Goal: Find specific page/section: Find specific page/section

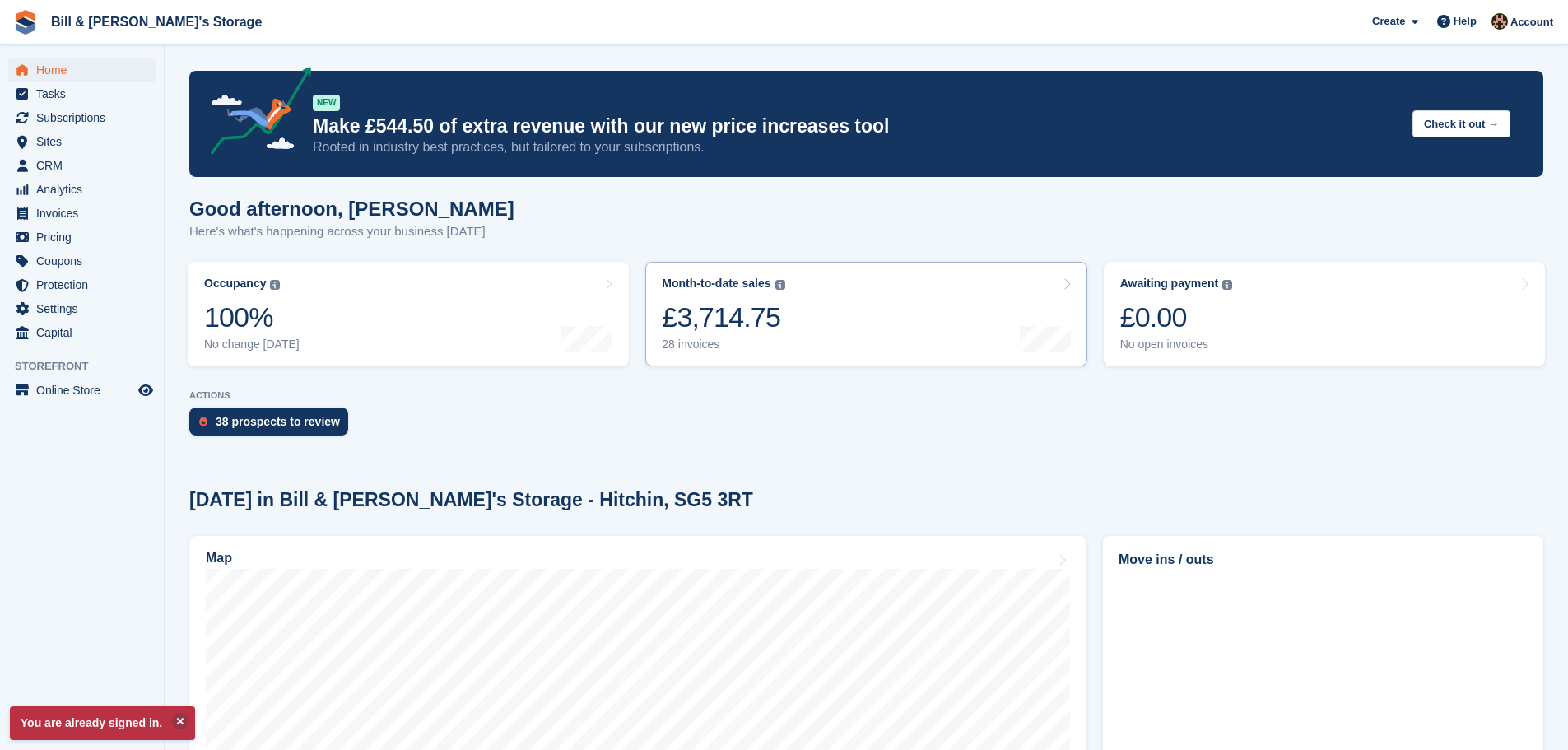
click at [886, 325] on link "Month-to-date sales The sum of all finalised invoices generated this month to d…" at bounding box center [865, 314] width 441 height 105
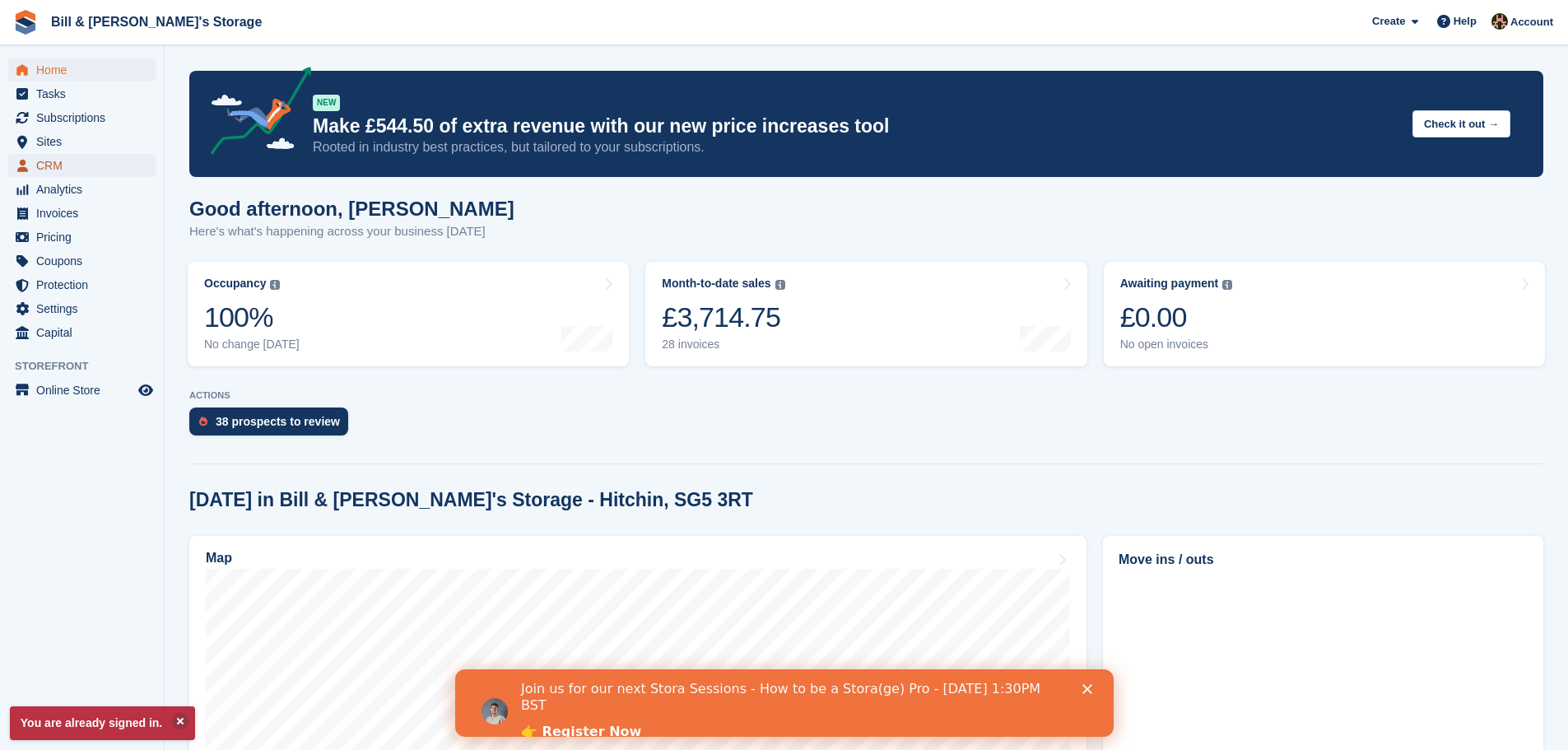
click at [48, 164] on span "CRM" at bounding box center [85, 165] width 99 height 23
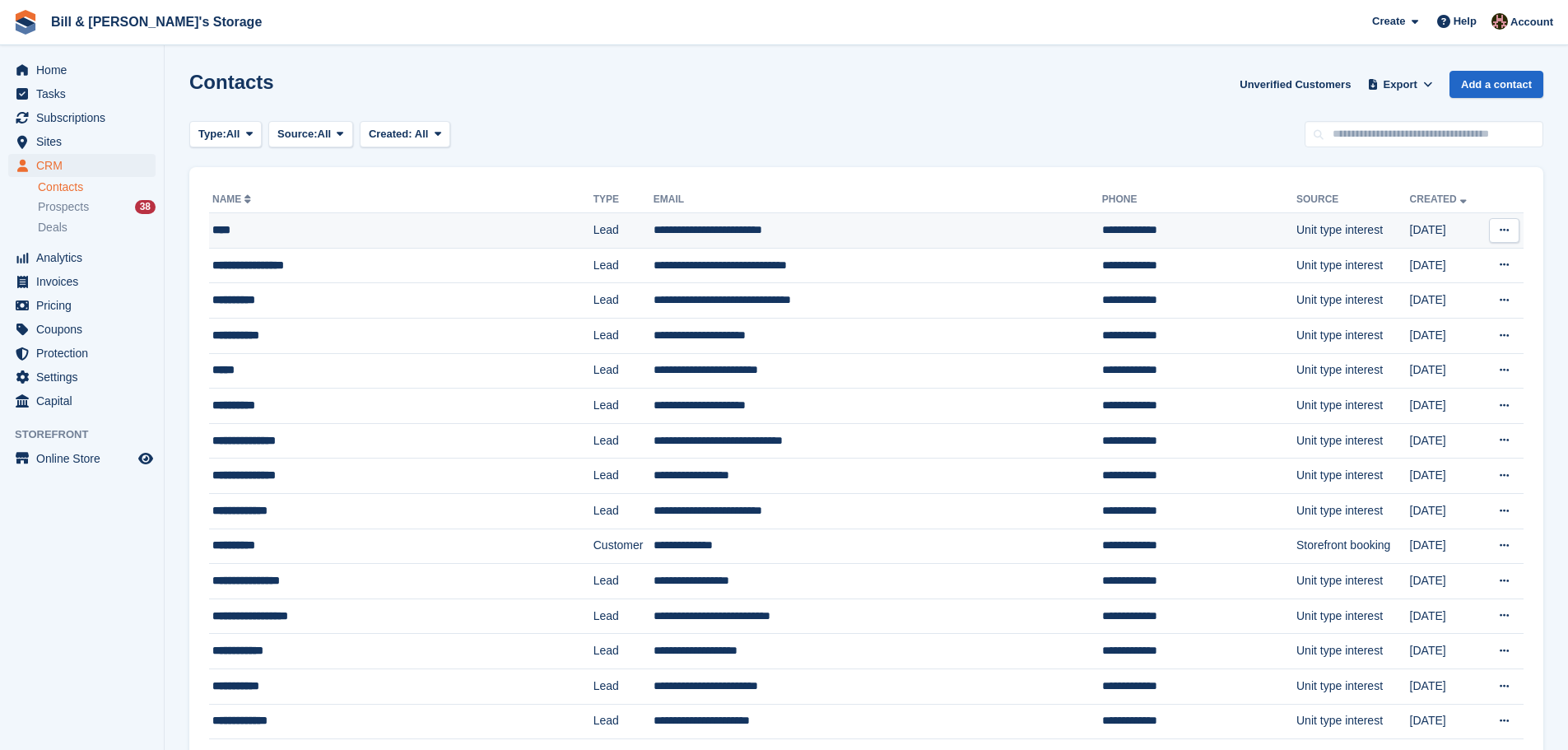
click at [831, 219] on td "**********" at bounding box center [878, 231] width 449 height 35
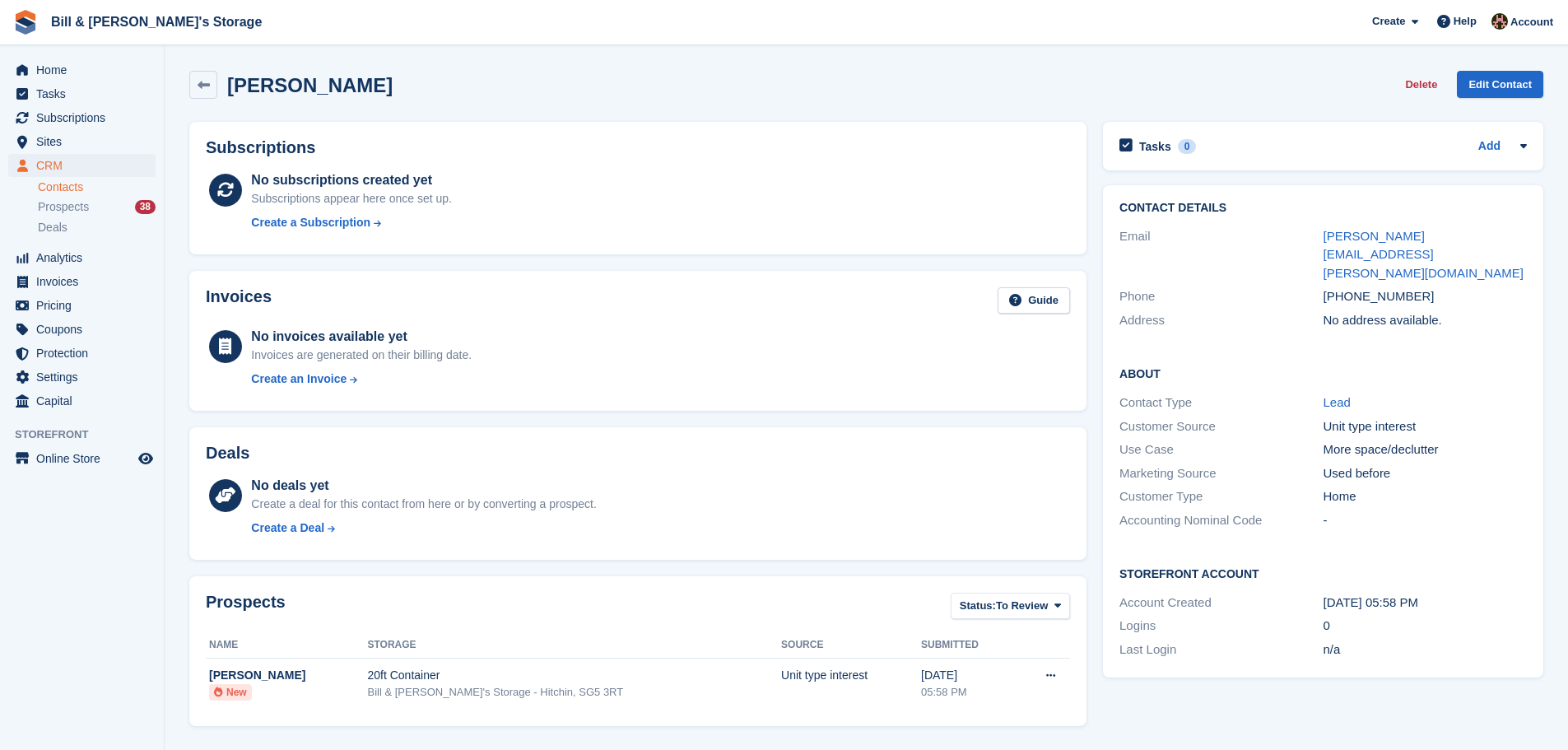
click at [69, 56] on div "Home Tasks Subscriptions Subscriptions Subscriptions Contracts Price increases …" at bounding box center [82, 233] width 164 height 362
